Goal: Task Accomplishment & Management: Contribute content

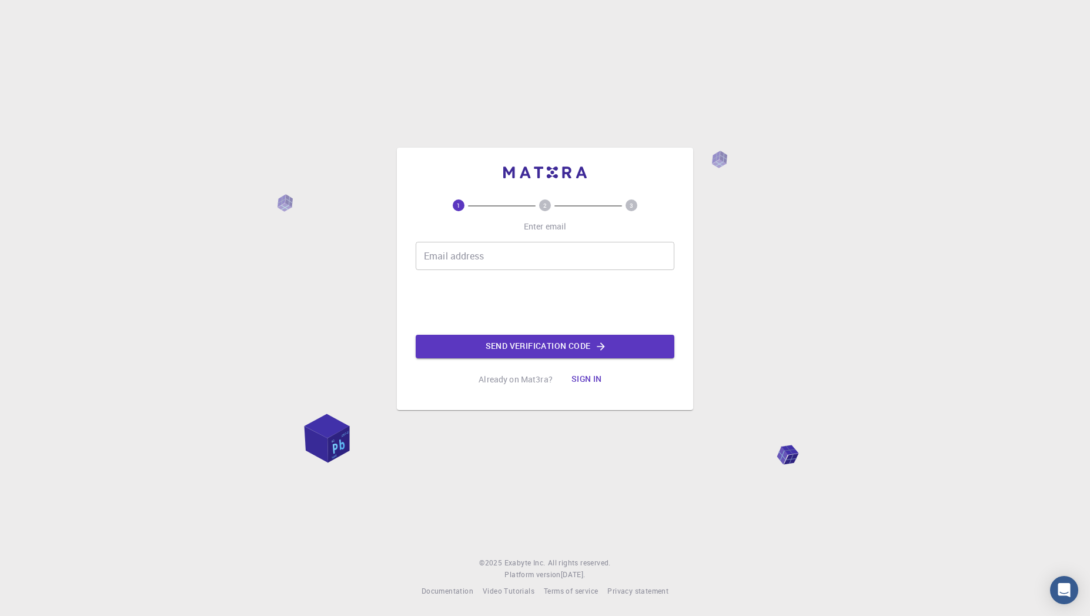
click at [550, 253] on input "Email address" at bounding box center [545, 256] width 259 height 28
type input "[EMAIL_ADDRESS][DOMAIN_NAME]"
click at [531, 346] on button "Send verification code" at bounding box center [545, 347] width 259 height 24
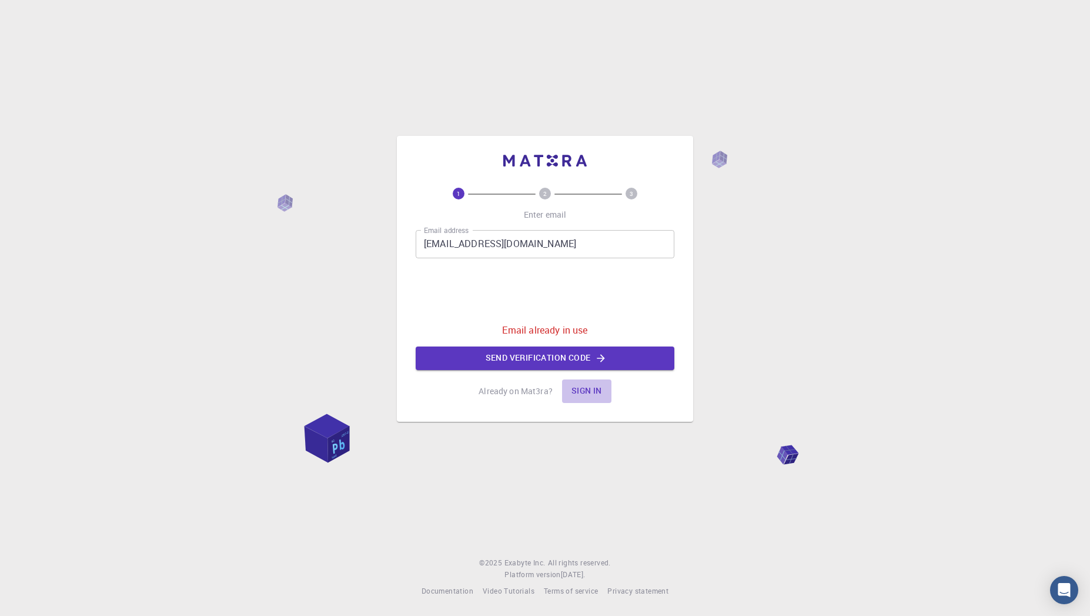
click at [580, 384] on button "Sign in" at bounding box center [586, 391] width 49 height 24
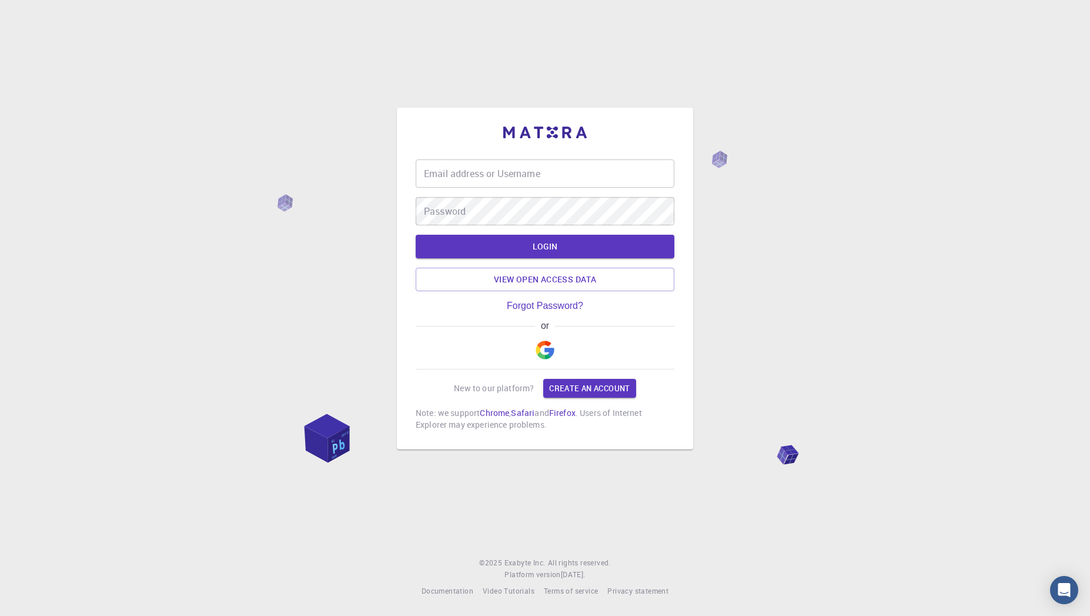
click at [543, 346] on img "button" at bounding box center [545, 349] width 19 height 19
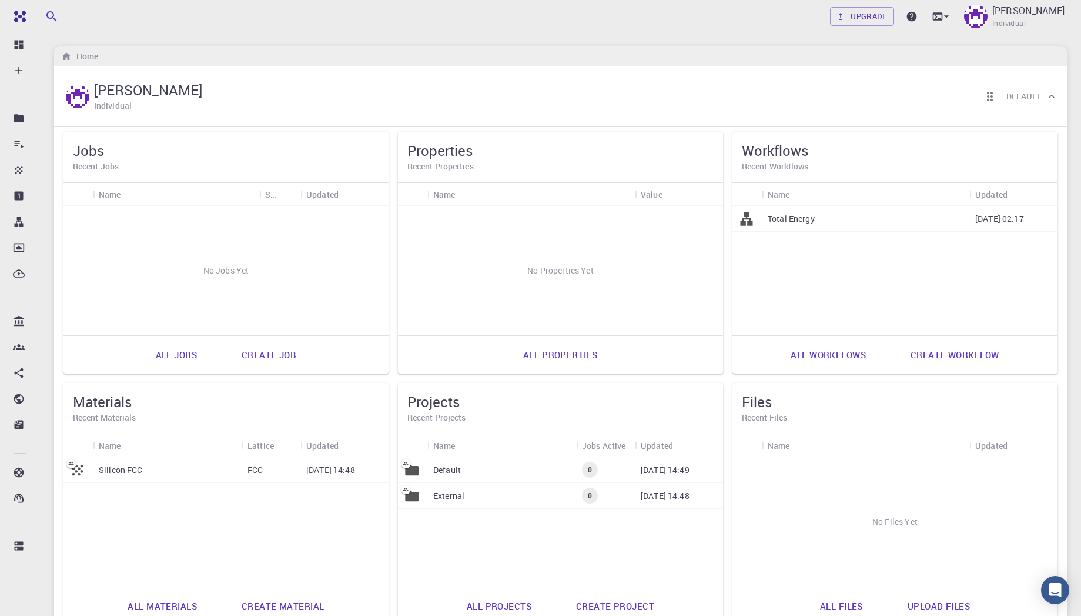
click at [96, 160] on h6 "Recent Jobs" at bounding box center [226, 166] width 306 height 13
click at [101, 166] on h6 "Recent Jobs" at bounding box center [226, 166] width 306 height 13
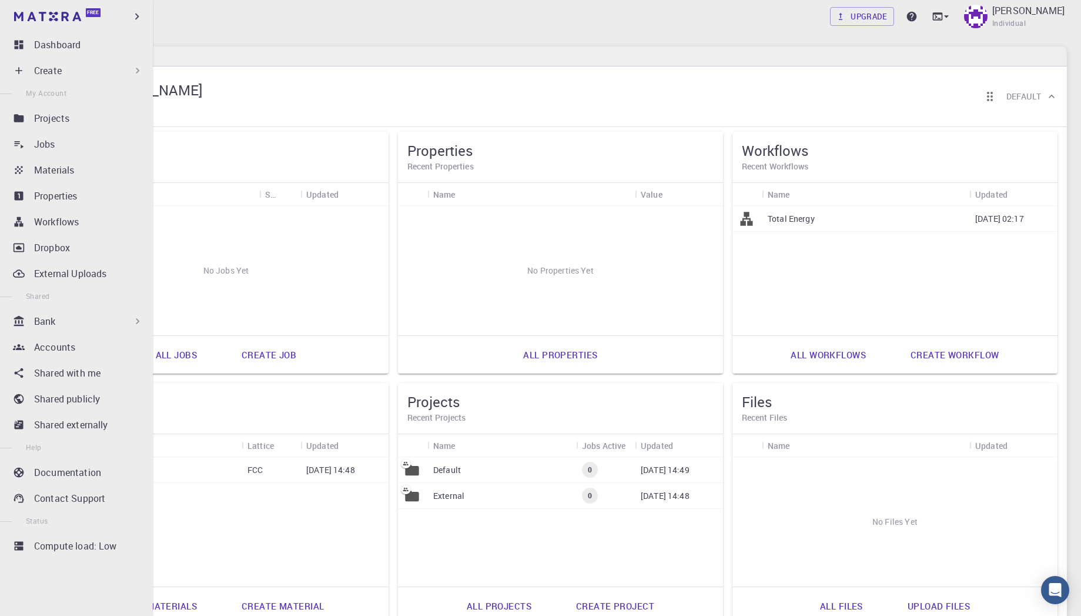
click at [99, 77] on div "Create" at bounding box center [88, 70] width 109 height 14
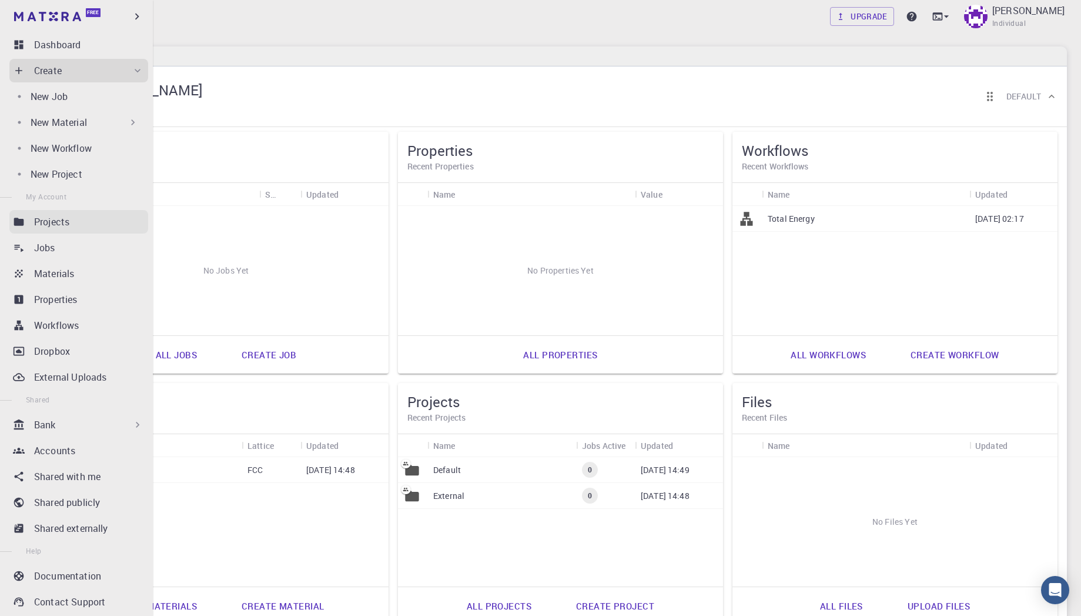
click at [56, 221] on p "Projects" at bounding box center [51, 222] width 35 height 14
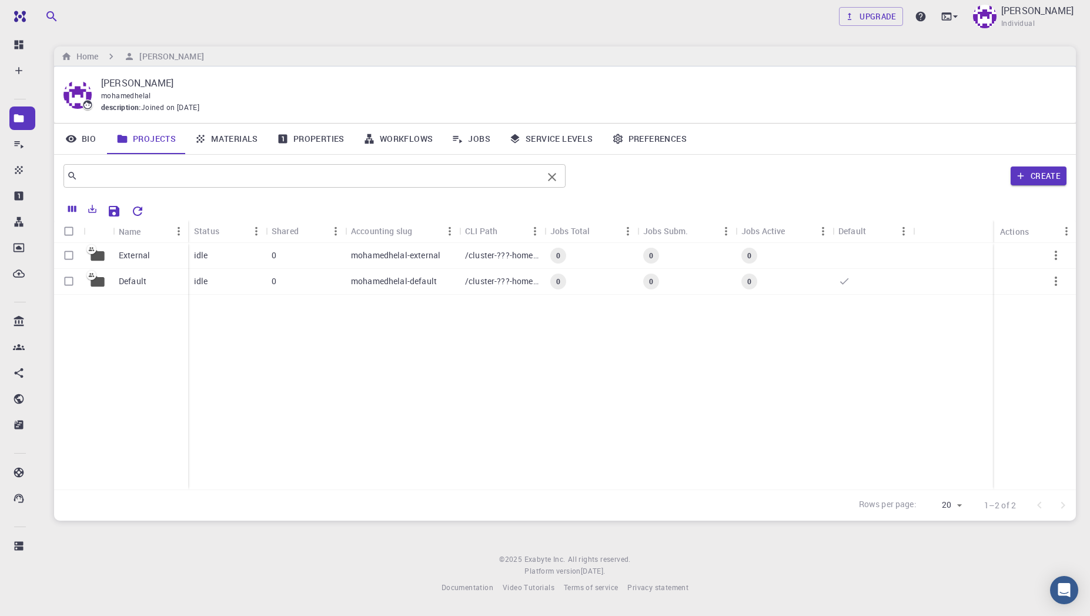
click at [267, 168] on input "text" at bounding box center [310, 176] width 465 height 16
click at [1031, 166] on button "Create" at bounding box center [1039, 175] width 56 height 19
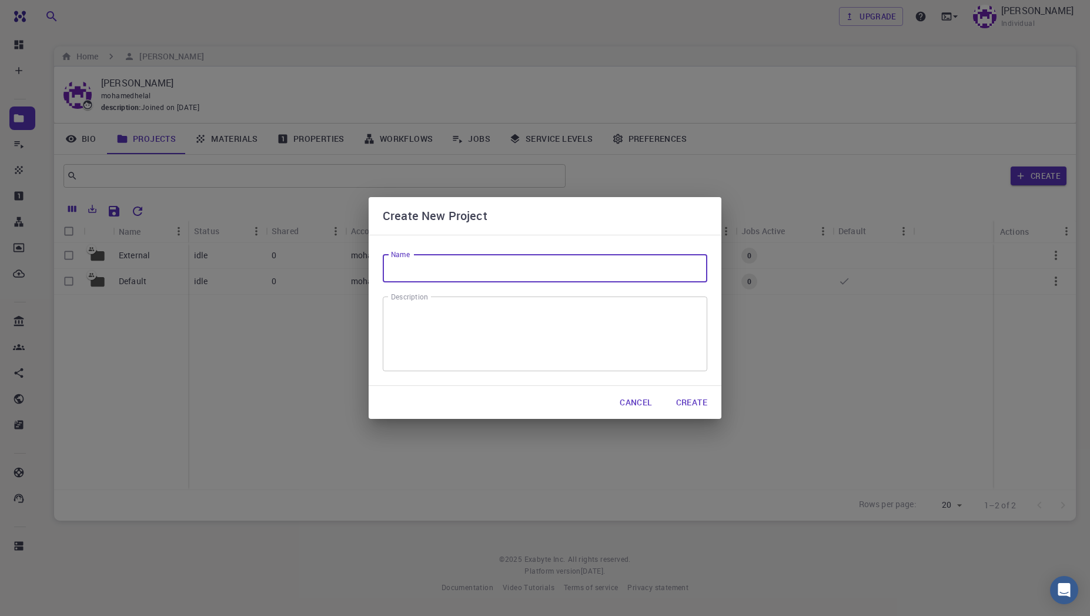
click at [455, 268] on input "Name" at bounding box center [545, 268] width 325 height 28
type input "Introduction to modelling"
click at [690, 406] on button "Create" at bounding box center [692, 402] width 50 height 24
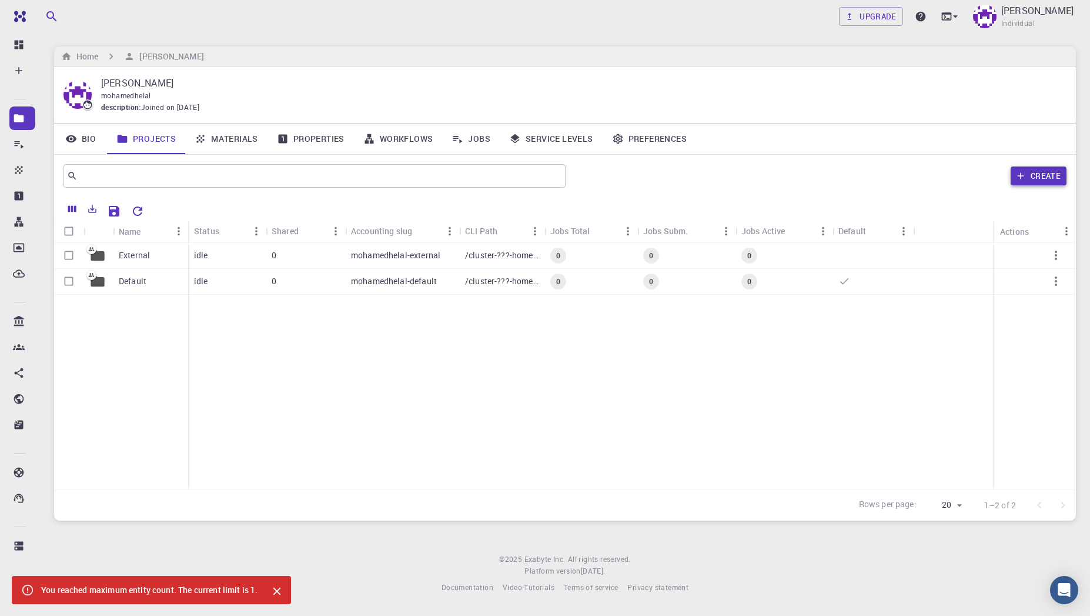
click at [1019, 179] on icon "button" at bounding box center [1020, 176] width 11 height 11
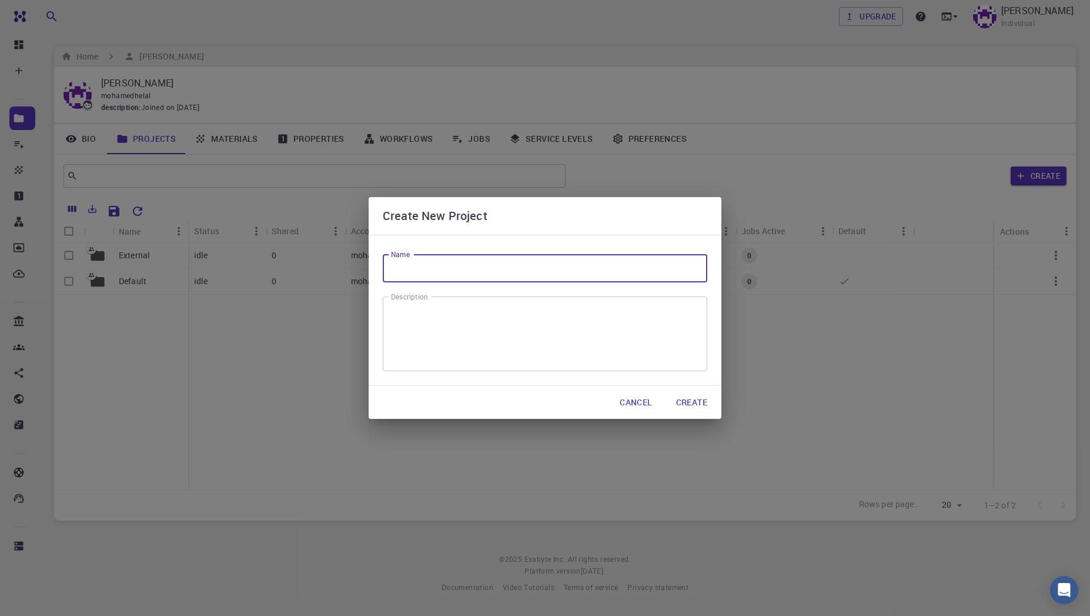
click at [541, 273] on input "Name" at bounding box center [545, 268] width 325 height 28
type input "Introduction to modelling"
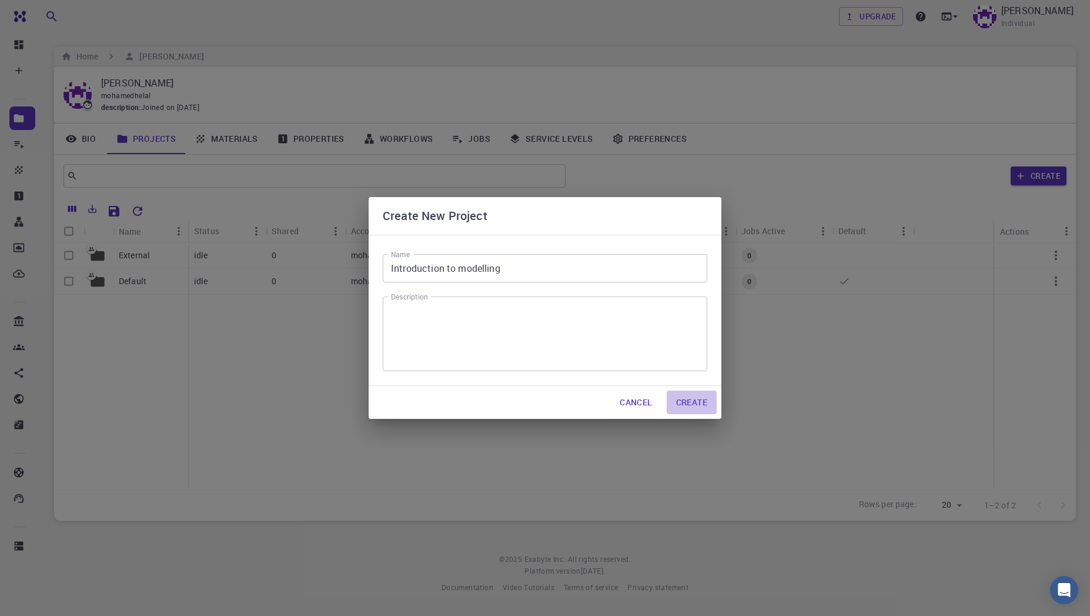
click at [687, 399] on button "Create" at bounding box center [692, 402] width 50 height 24
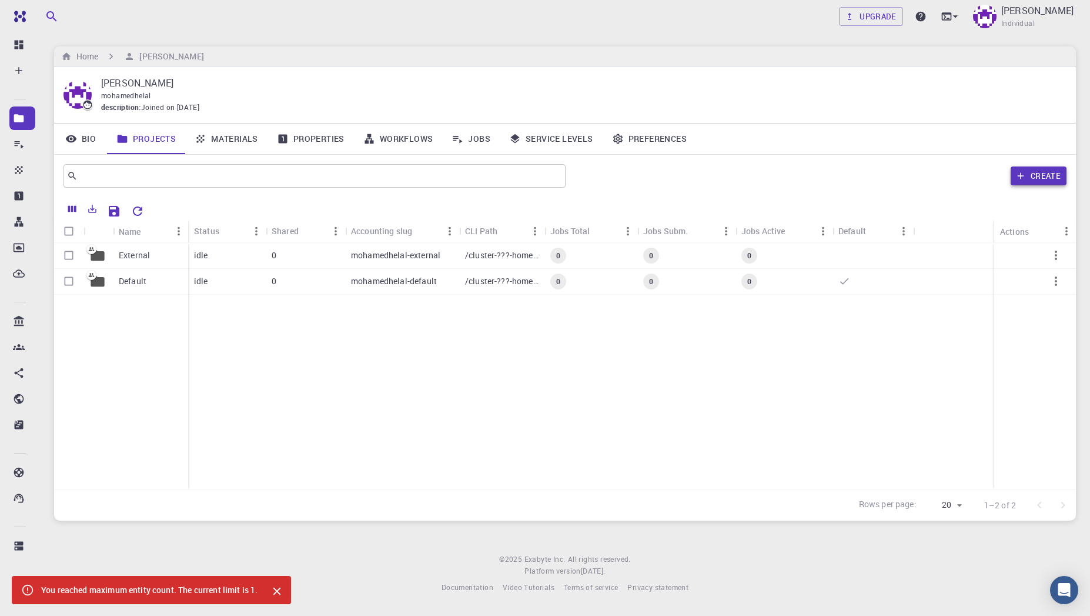
click at [1034, 178] on button "Create" at bounding box center [1039, 175] width 56 height 19
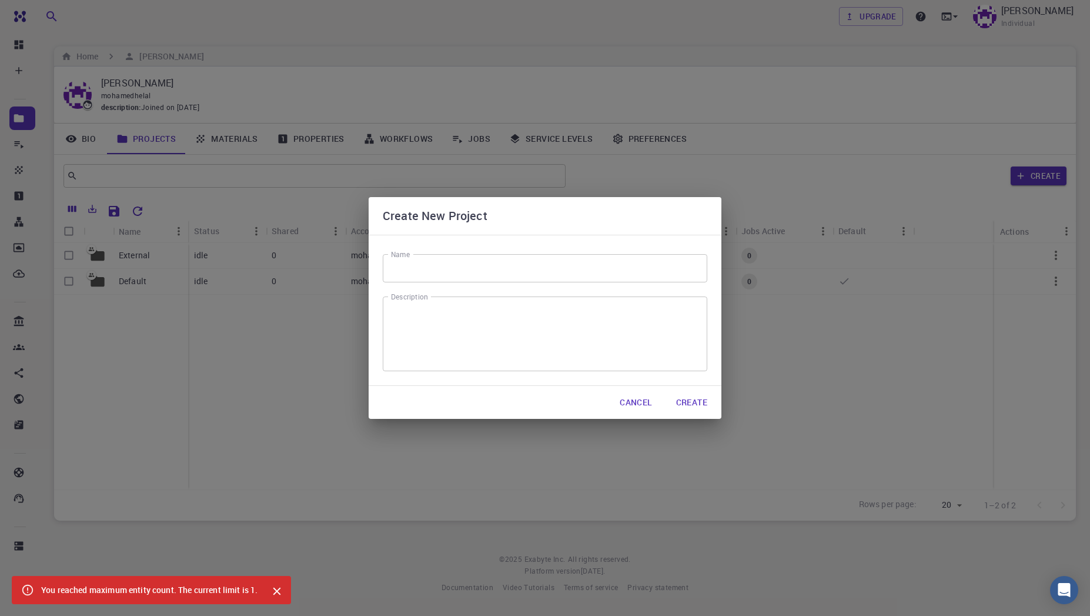
click at [494, 264] on input "Name" at bounding box center [545, 268] width 325 height 28
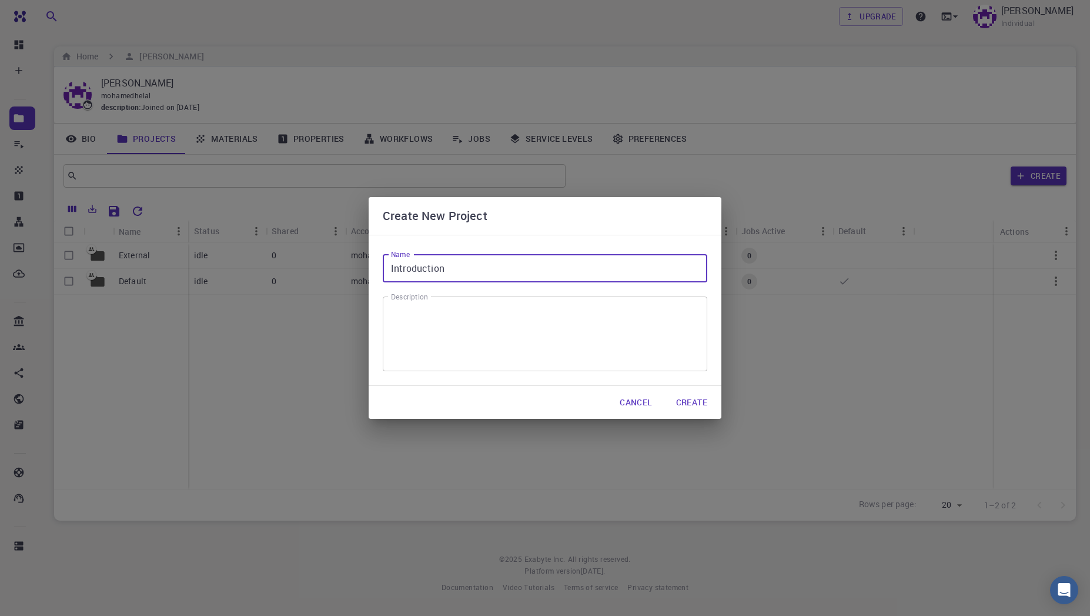
click at [521, 265] on input "Introduction" at bounding box center [545, 268] width 325 height 28
type input "Introduction"
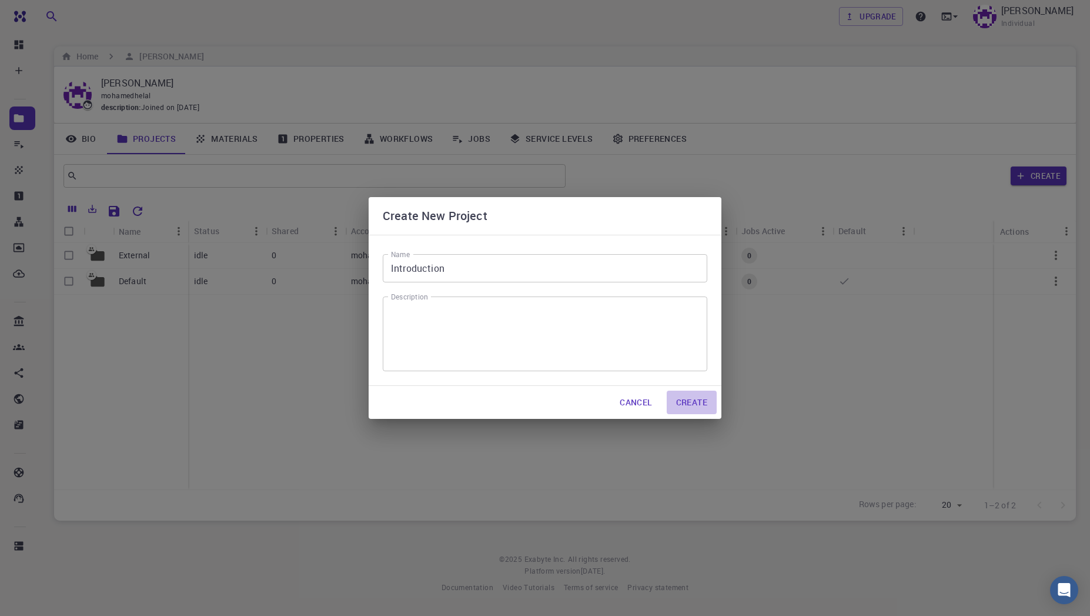
click at [702, 406] on button "Create" at bounding box center [692, 402] width 50 height 24
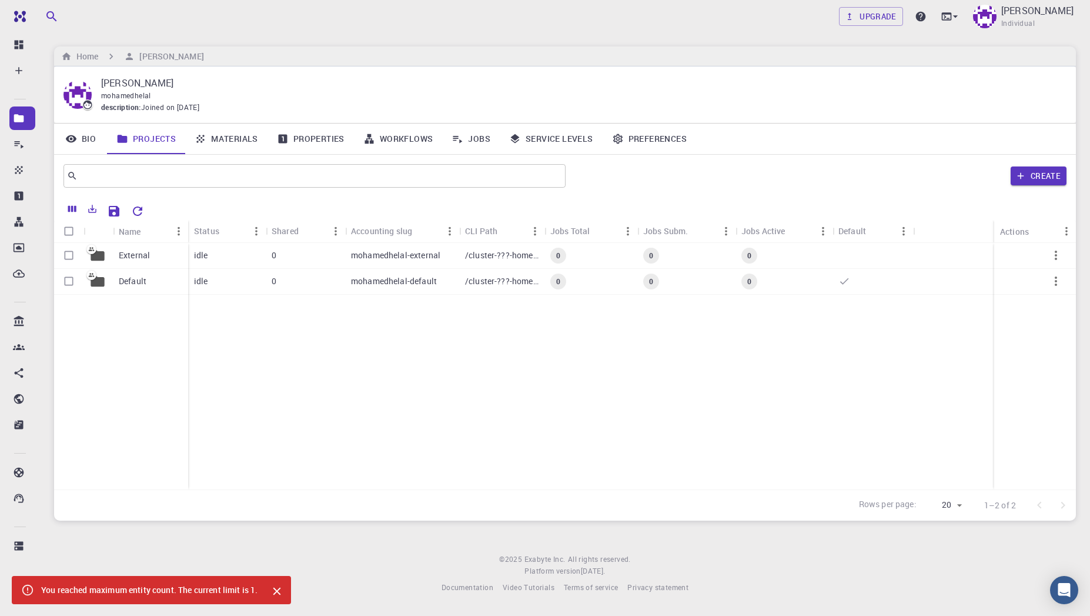
click at [298, 422] on div "External Default idle 0 mohamedhelal-external /cluster-???-home/[PERSON_NAME]/m…" at bounding box center [565, 366] width 1022 height 246
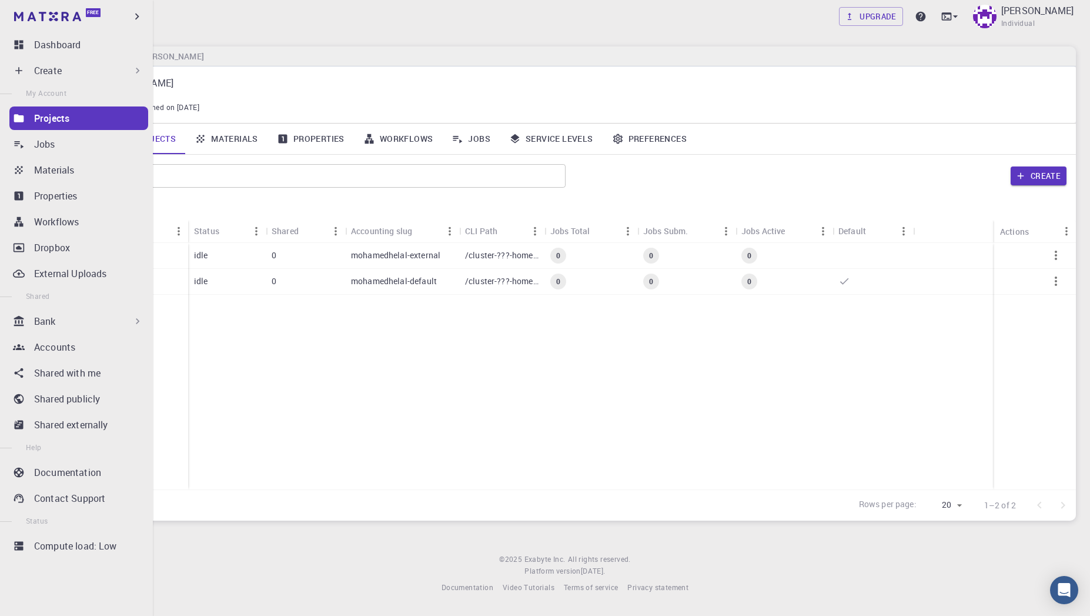
click at [33, 112] on link "Projects" at bounding box center [78, 118] width 139 height 24
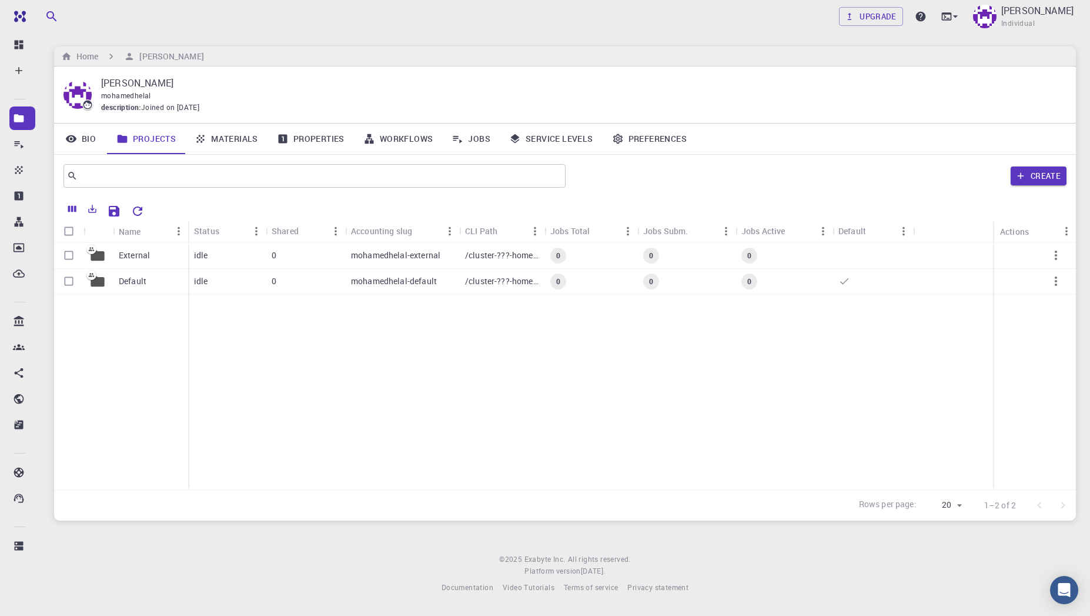
click at [400, 359] on div "External Default idle 0 mohamedhelal-external /cluster-???-home/[PERSON_NAME]/m…" at bounding box center [565, 366] width 1022 height 246
click at [143, 262] on div "External" at bounding box center [150, 256] width 75 height 26
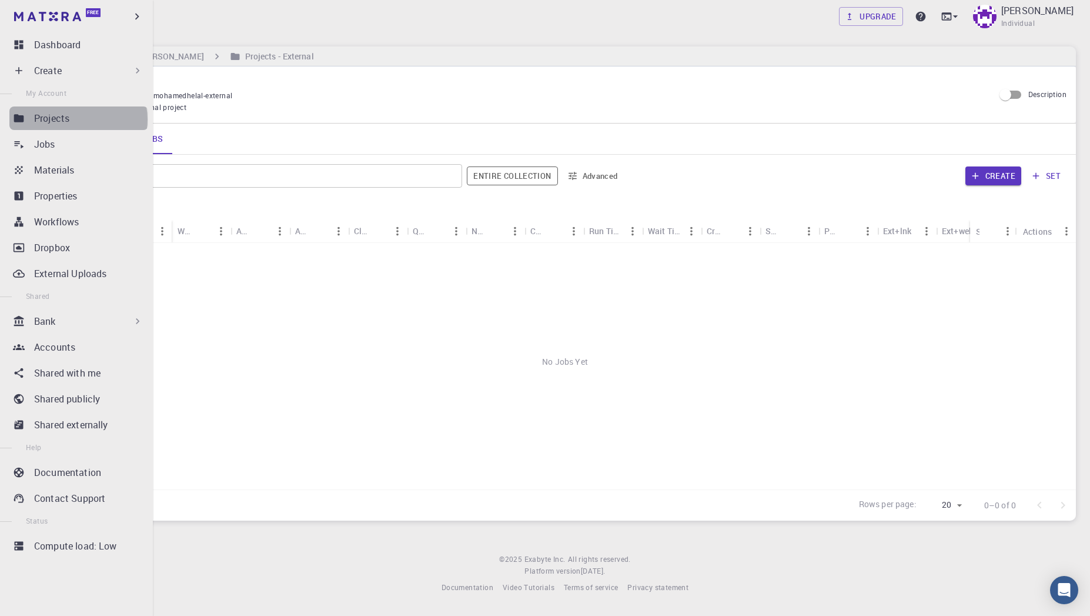
click at [78, 119] on div "Projects" at bounding box center [91, 118] width 114 height 14
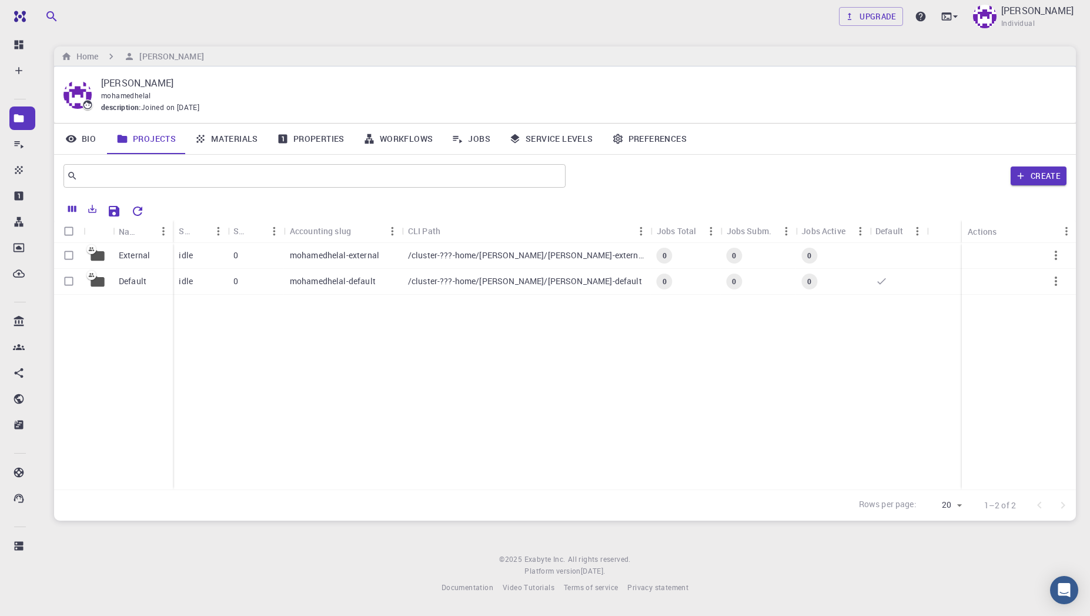
click at [310, 392] on div "External Default idle 0 mohamedhelal-external /cluster-???-home/[PERSON_NAME]/m…" at bounding box center [565, 366] width 1022 height 246
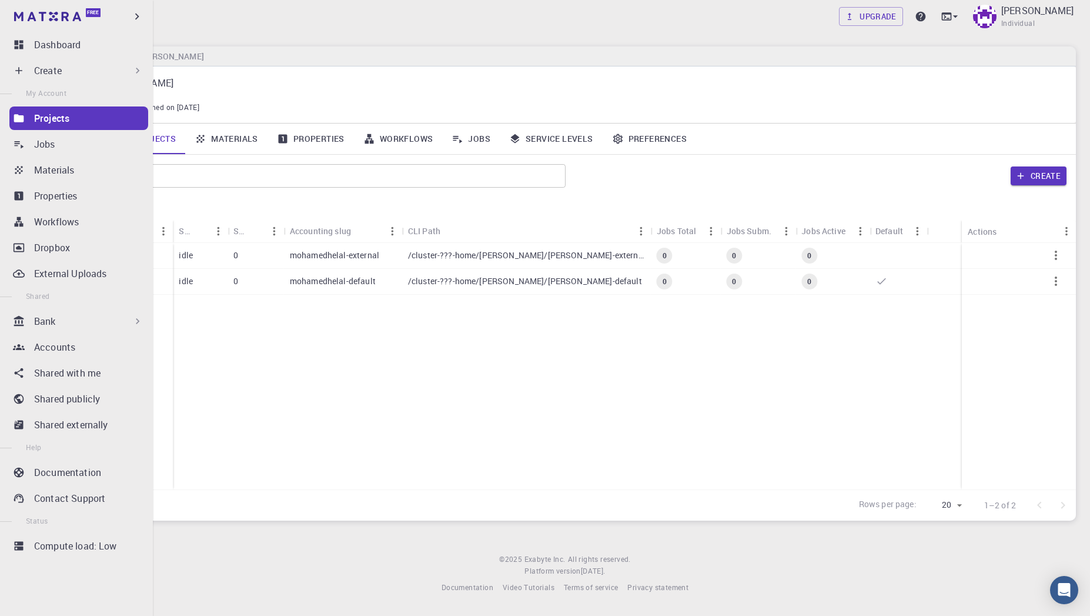
click at [28, 70] on div "Create" at bounding box center [78, 71] width 139 height 24
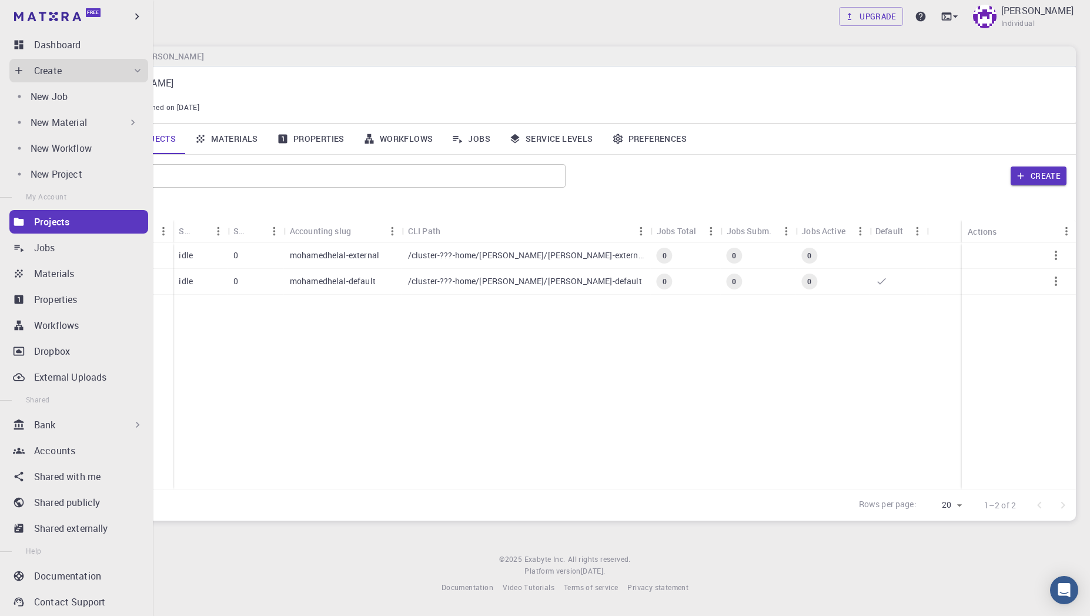
click at [63, 125] on p "New Material" at bounding box center [59, 122] width 56 height 14
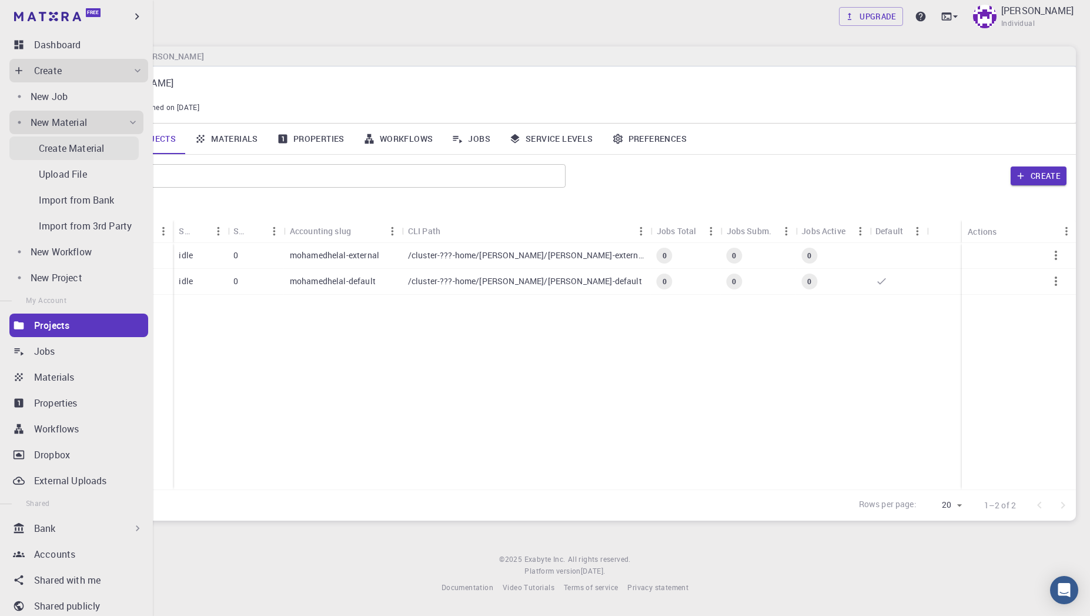
click at [76, 148] on p "Create Material" at bounding box center [71, 148] width 65 height 14
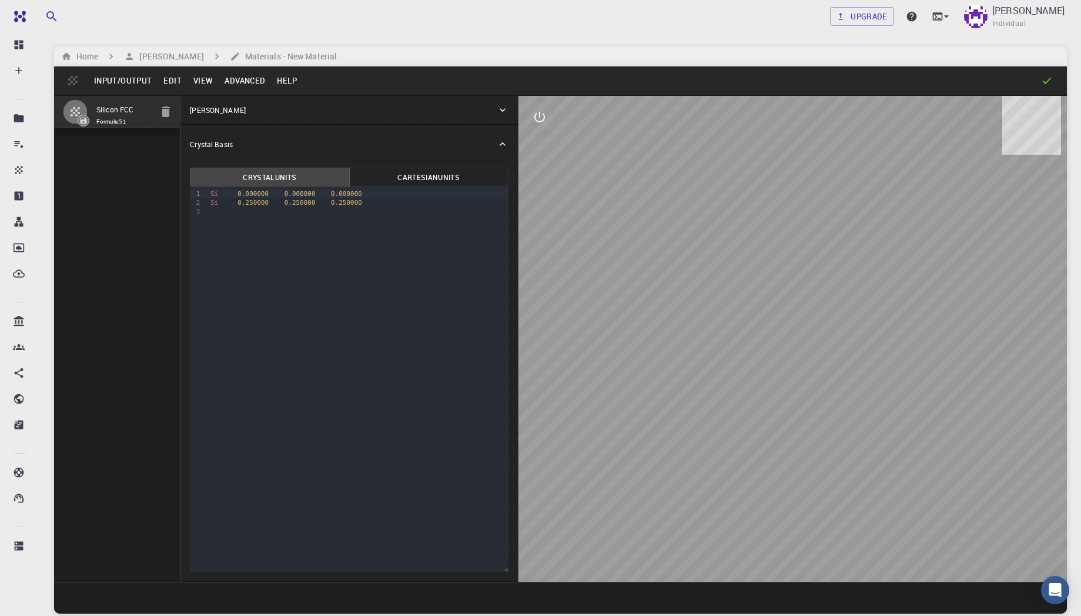
drag, startPoint x: 666, startPoint y: 443, endPoint x: 706, endPoint y: 370, distance: 82.9
click at [706, 370] on div at bounding box center [793, 339] width 549 height 486
drag, startPoint x: 748, startPoint y: 365, endPoint x: 645, endPoint y: 383, distance: 104.4
click at [649, 383] on div at bounding box center [793, 339] width 549 height 486
click at [124, 117] on input "Silicon FCC" at bounding box center [123, 110] width 55 height 14
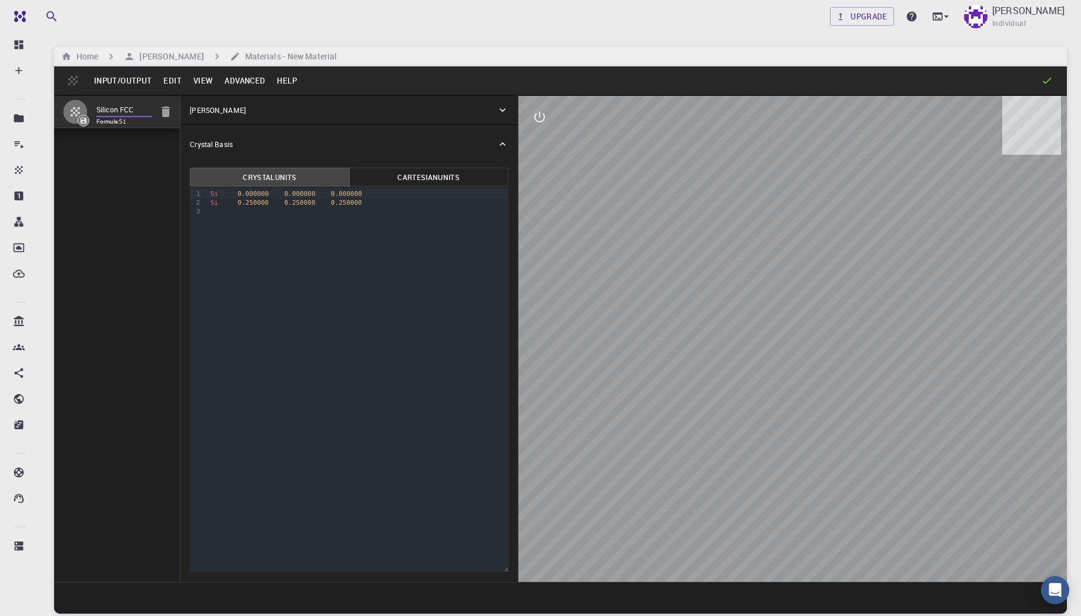
click at [412, 183] on button "Cartesian Units" at bounding box center [428, 177] width 159 height 19
